Goal: Navigation & Orientation: Find specific page/section

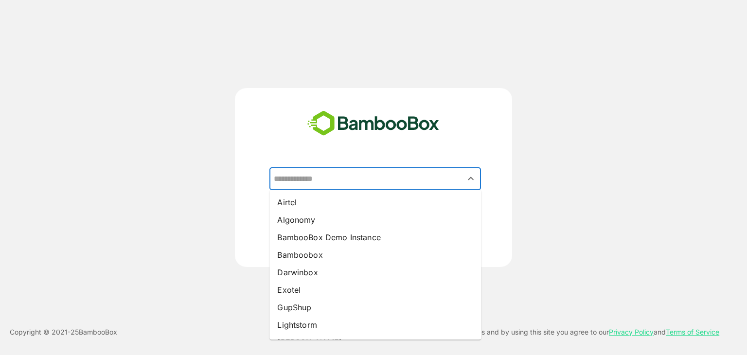
click at [325, 180] on input "text" at bounding box center [375, 179] width 208 height 18
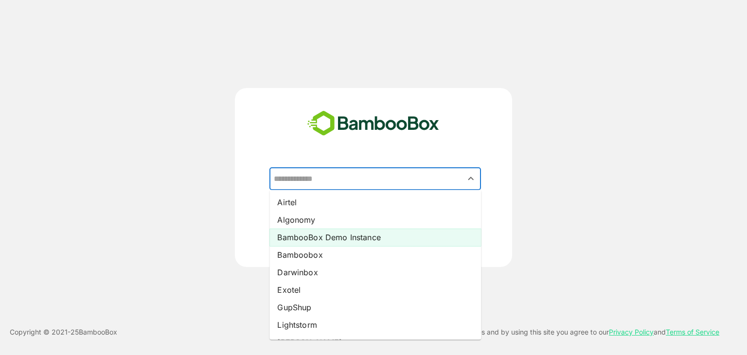
click at [343, 232] on li "BambooBox Demo Instance" at bounding box center [376, 238] width 212 height 18
type input "**********"
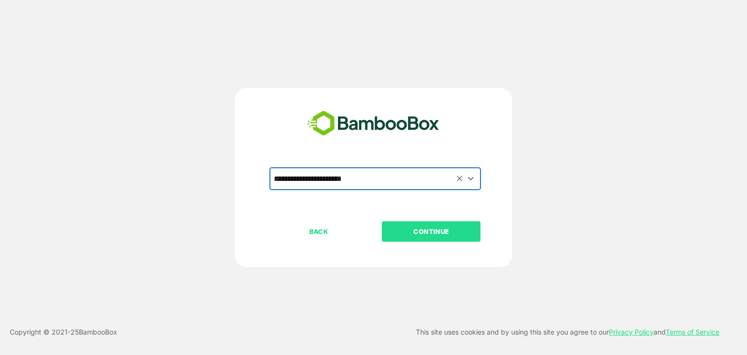
click at [421, 236] on p "CONTINUE" at bounding box center [431, 231] width 97 height 11
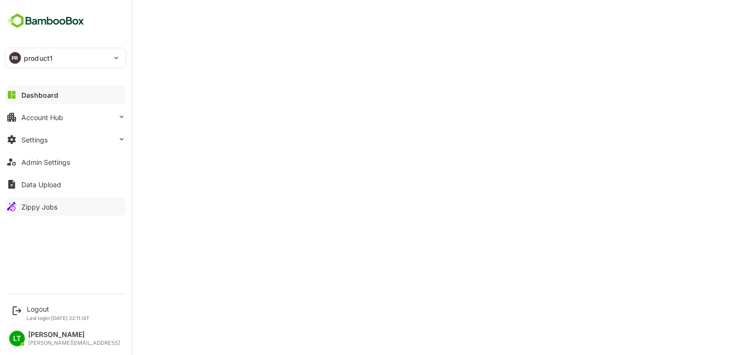
click at [37, 207] on div "Zippy Jobs" at bounding box center [39, 207] width 36 height 8
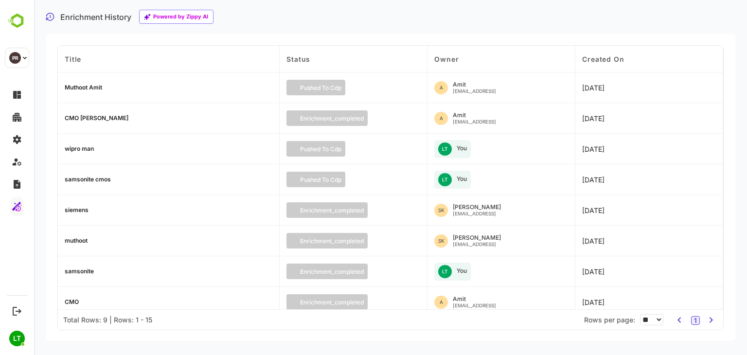
scroll to position [38, 0]
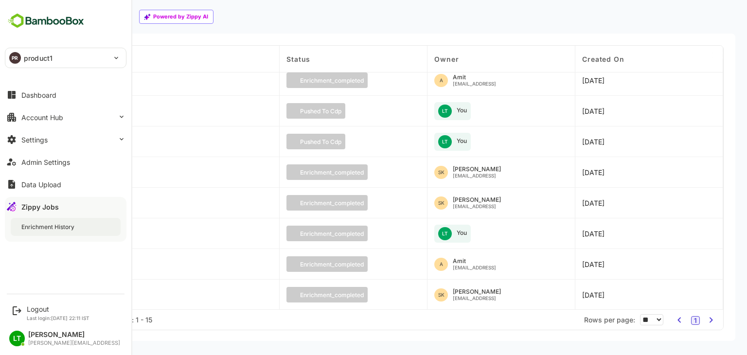
click at [42, 224] on div "Enrichment History" at bounding box center [48, 227] width 55 height 8
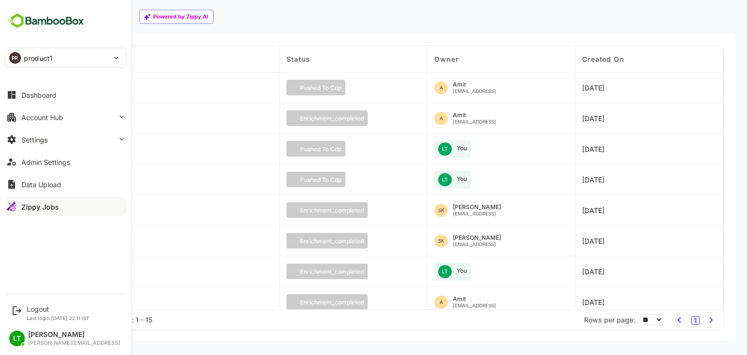
click at [35, 209] on div "Zippy Jobs" at bounding box center [39, 207] width 37 height 8
click at [25, 207] on div "Zippy Jobs" at bounding box center [39, 207] width 37 height 8
click at [37, 206] on div "Zippy Jobs" at bounding box center [39, 207] width 37 height 8
click at [54, 227] on div "PR product1 ******** Dashboard Account Hub Settings Admin Settings Data Upload …" at bounding box center [65, 144] width 131 height 288
click at [65, 207] on button "Zippy Jobs" at bounding box center [66, 206] width 122 height 19
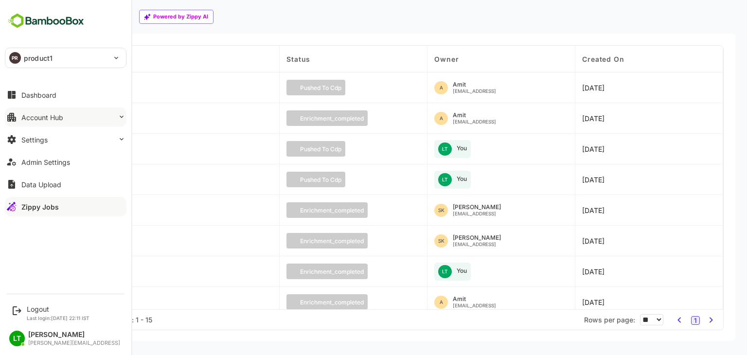
click at [47, 124] on button "Account Hub" at bounding box center [66, 117] width 122 height 19
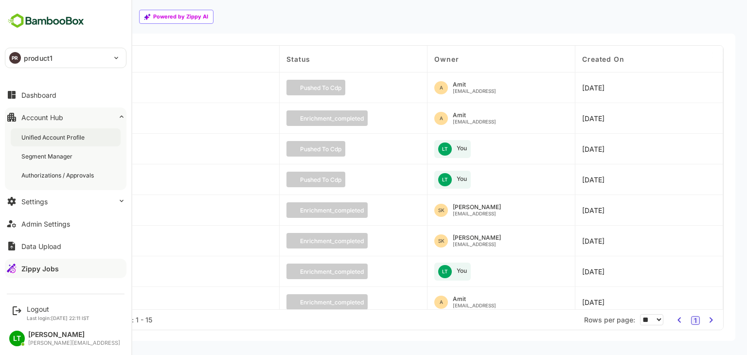
click at [51, 140] on div "Unified Account Profile" at bounding box center [53, 137] width 65 height 8
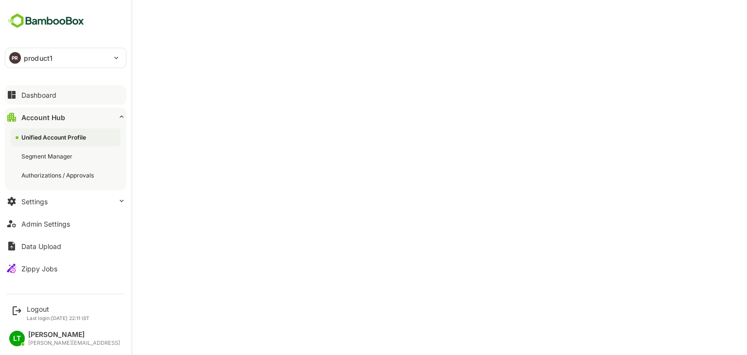
click at [59, 97] on button "Dashboard" at bounding box center [66, 94] width 122 height 19
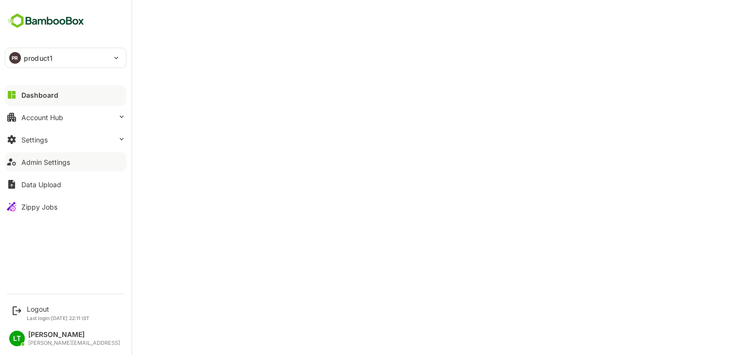
click at [43, 164] on div "Admin Settings" at bounding box center [45, 162] width 49 height 8
click at [51, 102] on button "Dashboard" at bounding box center [66, 94] width 122 height 19
click at [31, 313] on div "Logout Last login: Oct 9 22:11 IST" at bounding box center [58, 313] width 63 height 16
click at [37, 309] on div "Logout" at bounding box center [58, 309] width 63 height 8
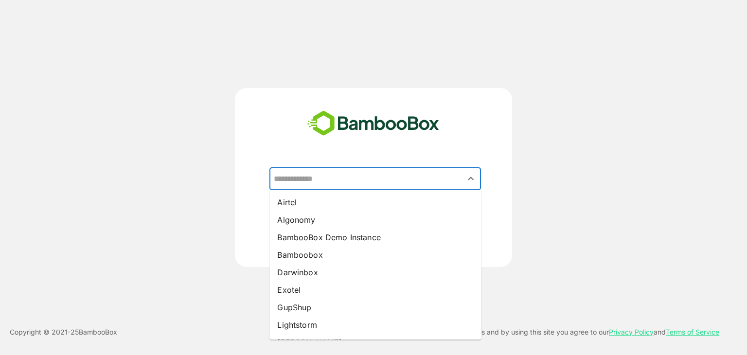
click at [378, 180] on input "text" at bounding box center [375, 179] width 208 height 18
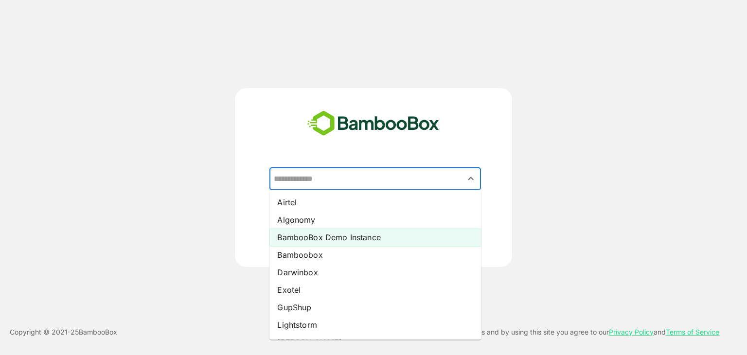
click at [318, 240] on li "BambooBox Demo Instance" at bounding box center [376, 238] width 212 height 18
type input "**********"
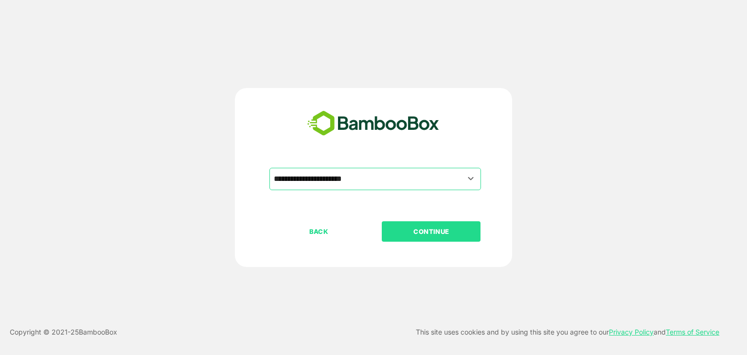
click at [410, 234] on p "CONTINUE" at bounding box center [431, 231] width 97 height 11
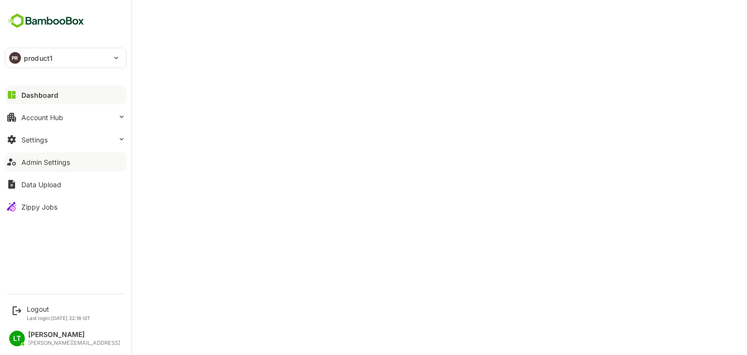
click at [49, 161] on div "Admin Settings" at bounding box center [45, 162] width 49 height 8
click at [41, 307] on div "Logout" at bounding box center [59, 309] width 64 height 8
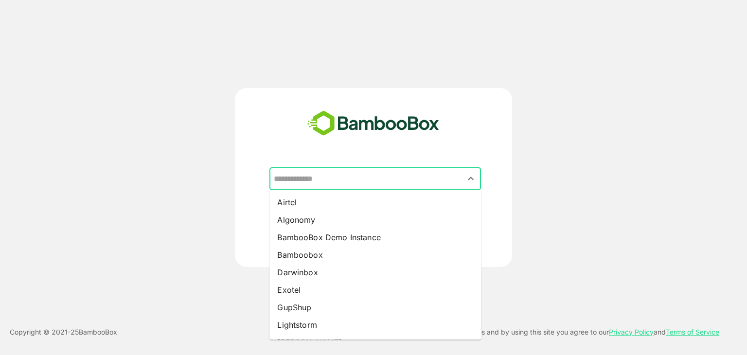
click at [340, 180] on input "text" at bounding box center [375, 179] width 208 height 18
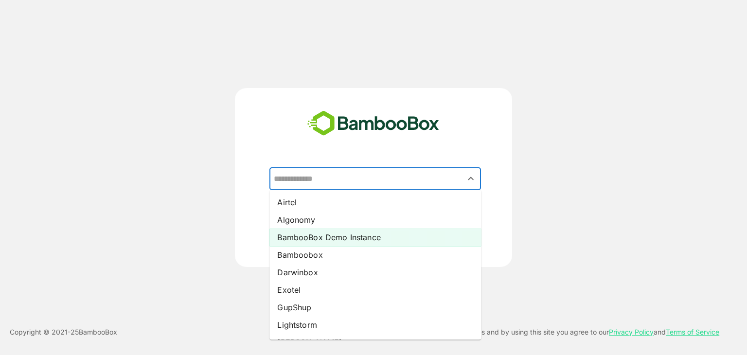
click at [327, 234] on li "BambooBox Demo Instance" at bounding box center [376, 238] width 212 height 18
type input "**********"
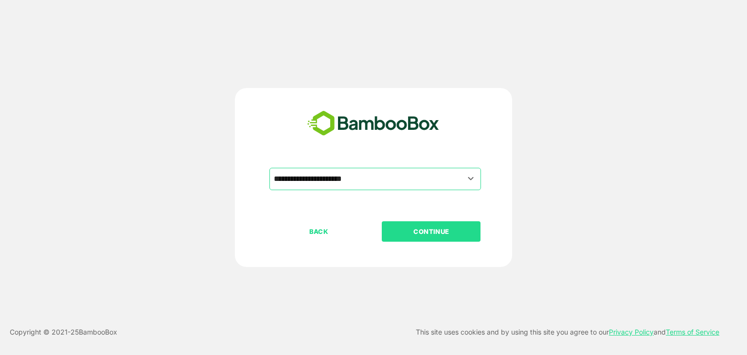
click at [411, 234] on p "CONTINUE" at bounding box center [431, 231] width 97 height 11
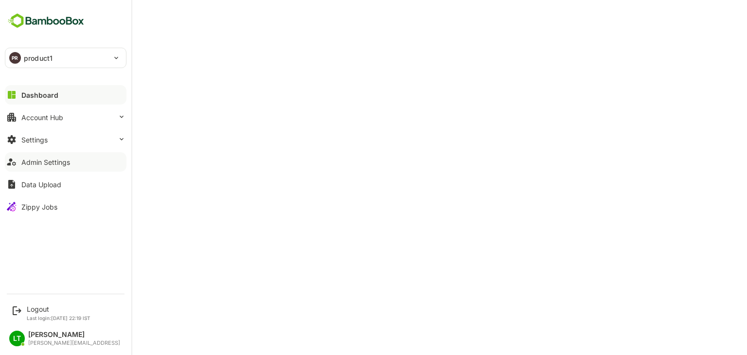
click at [49, 153] on button "Admin Settings" at bounding box center [66, 161] width 122 height 19
click at [41, 144] on button "Settings" at bounding box center [66, 139] width 122 height 19
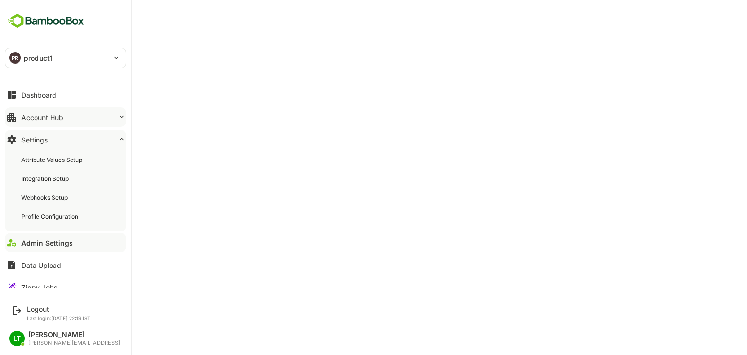
click at [52, 113] on div "Account Hub" at bounding box center [42, 117] width 42 height 8
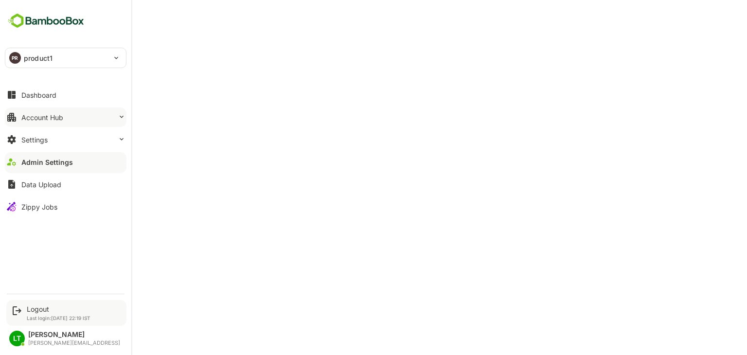
drag, startPoint x: 30, startPoint y: 304, endPoint x: 37, endPoint y: 309, distance: 9.3
click at [37, 309] on div "Logout Last login: [DATE] 22:19 IST" at bounding box center [66, 313] width 120 height 26
click at [37, 309] on div "Logout" at bounding box center [59, 309] width 64 height 8
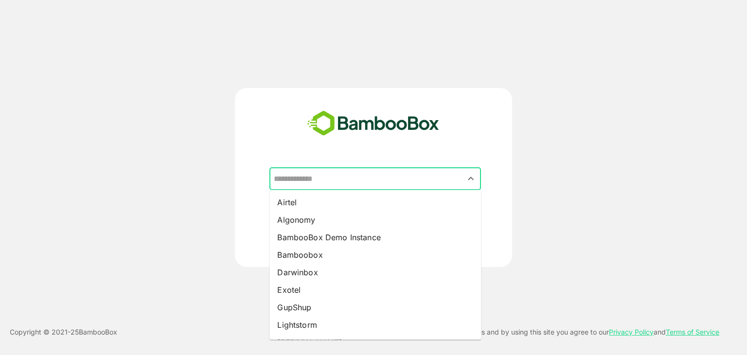
click at [349, 172] on input "text" at bounding box center [375, 179] width 208 height 18
click at [302, 192] on ul "Airtel Algonomy BambooBox Demo Instance Bamboobox Darwinbox Exotel GupShup Ligh…" at bounding box center [376, 265] width 212 height 150
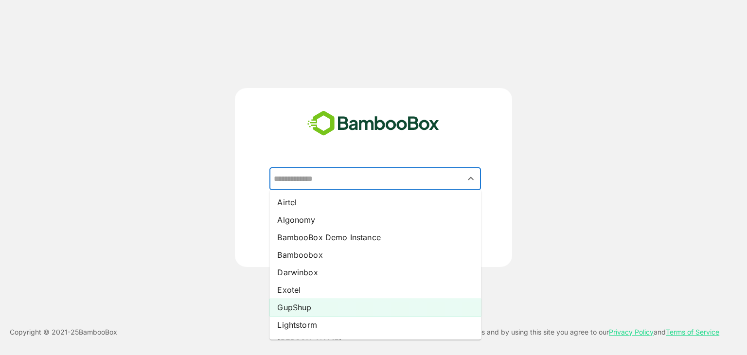
click at [326, 307] on li "GupShup" at bounding box center [376, 308] width 212 height 18
type input "*******"
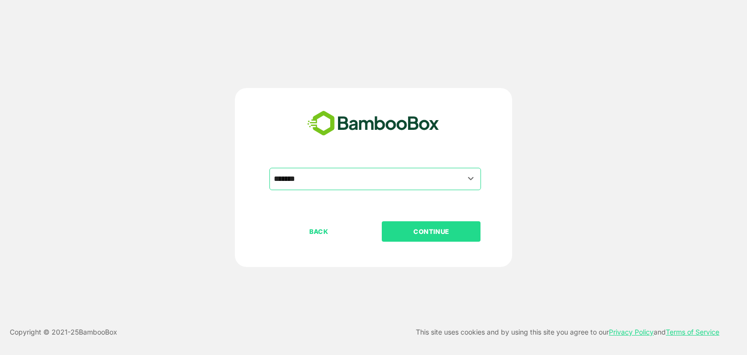
click at [454, 238] on button "CONTINUE" at bounding box center [431, 231] width 99 height 20
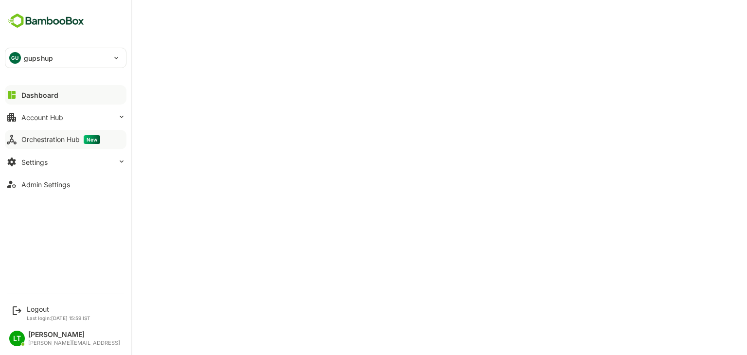
click at [29, 141] on div "Orchestration Hub New" at bounding box center [60, 139] width 79 height 9
click at [37, 313] on div "Logout Last login: [DATE] 15:59 IST" at bounding box center [59, 313] width 64 height 16
click at [34, 308] on div "Logout" at bounding box center [59, 309] width 64 height 8
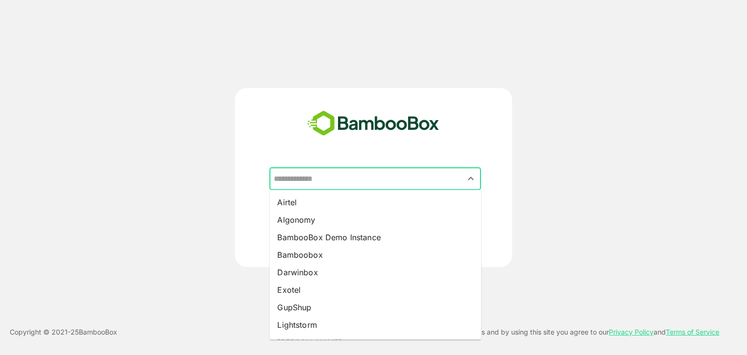
click at [363, 174] on input "text" at bounding box center [375, 179] width 208 height 18
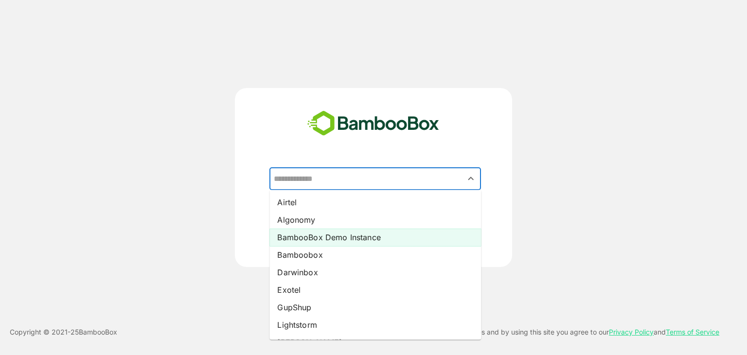
click at [342, 230] on li "BambooBox Demo Instance" at bounding box center [376, 238] width 212 height 18
type input "**********"
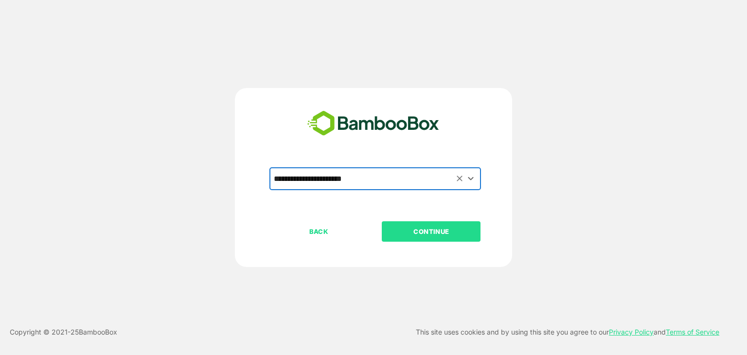
click at [429, 231] on p "CONTINUE" at bounding box center [431, 231] width 97 height 11
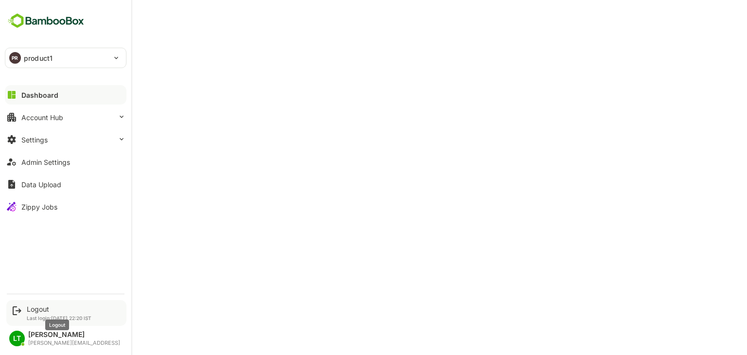
click at [46, 310] on div "Logout" at bounding box center [59, 309] width 65 height 8
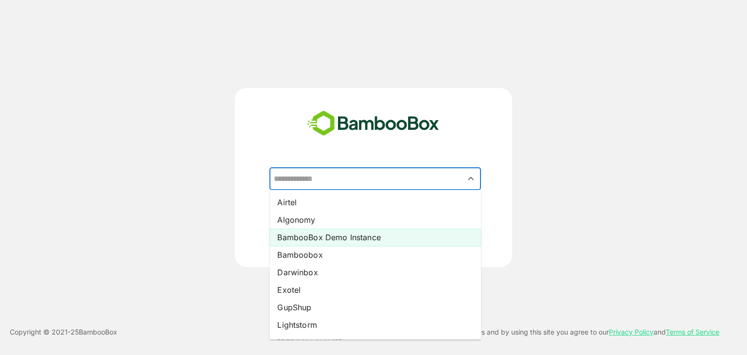
drag, startPoint x: 337, startPoint y: 178, endPoint x: 314, endPoint y: 238, distance: 64.3
click at [314, 221] on div "​ Airtel Algonomy BambooBox Demo Instance Bamboobox Darwinbox Exotel GupShup Li…" at bounding box center [373, 195] width 242 height 54
click at [314, 238] on li "BambooBox Demo Instance" at bounding box center [376, 238] width 212 height 18
type input "**********"
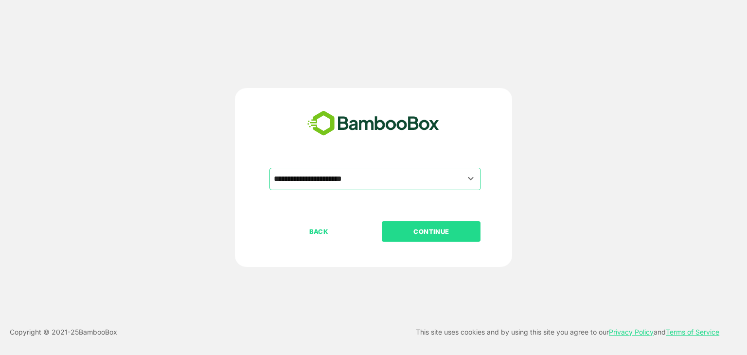
click at [449, 234] on p "CONTINUE" at bounding box center [431, 231] width 97 height 11
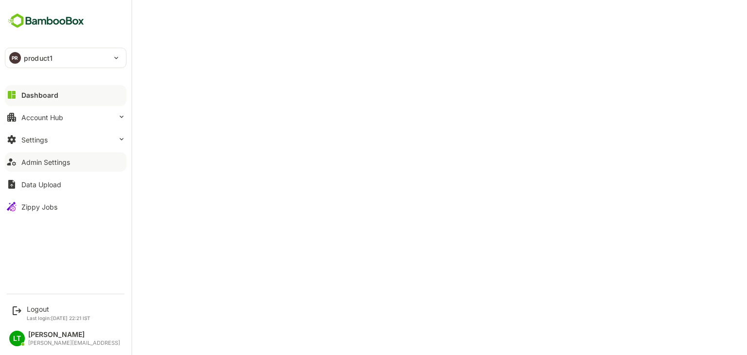
click at [53, 164] on div "Admin Settings" at bounding box center [45, 162] width 49 height 8
click at [31, 305] on div "Logout" at bounding box center [59, 309] width 64 height 8
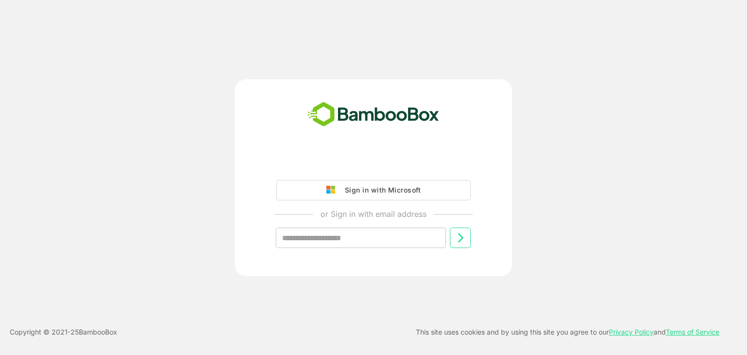
drag, startPoint x: 31, startPoint y: 304, endPoint x: 128, endPoint y: 226, distance: 124.6
click at [128, 226] on div "Sign in with Microsoft or Sign in with email address ​ Copyright © 2021- 25 Bam…" at bounding box center [373, 177] width 747 height 355
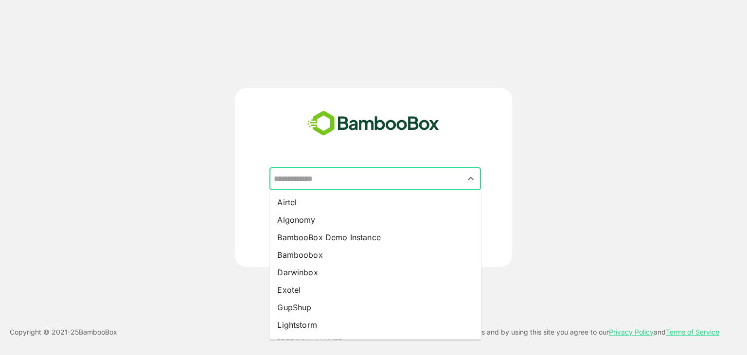
click at [328, 182] on input "text" at bounding box center [375, 179] width 208 height 18
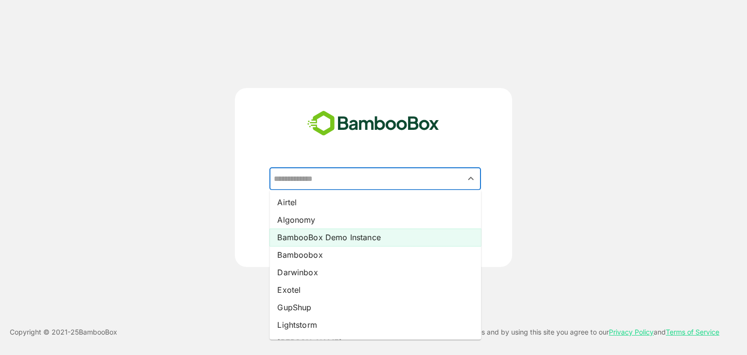
click at [313, 241] on li "BambooBox Demo Instance" at bounding box center [376, 238] width 212 height 18
type input "**********"
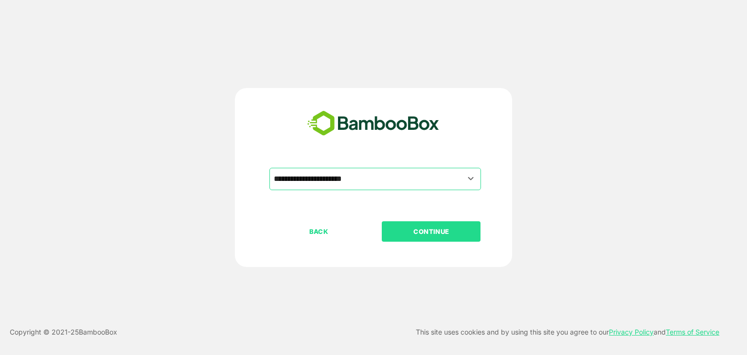
click at [422, 234] on p "CONTINUE" at bounding box center [431, 231] width 97 height 11
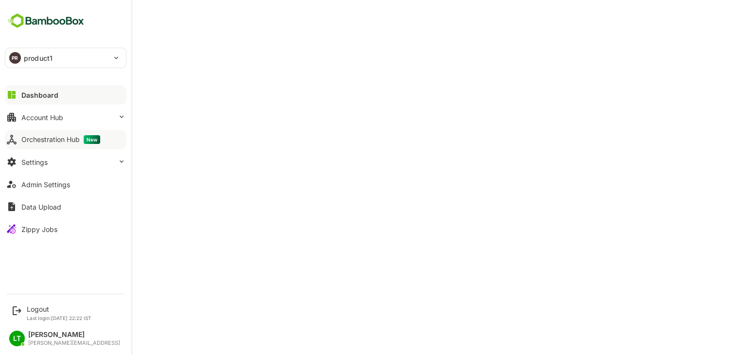
click at [43, 130] on button "Orchestration Hub New" at bounding box center [66, 139] width 122 height 19
